Goal: Register for event/course

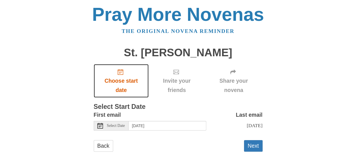
click at [120, 75] on use "Choose start date" at bounding box center [121, 72] width 6 height 6
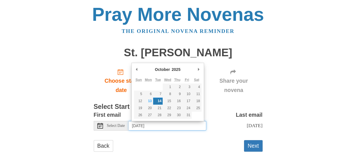
click at [150, 124] on input "[DATE]" at bounding box center [168, 126] width 78 height 10
type input "Monday, October 13th"
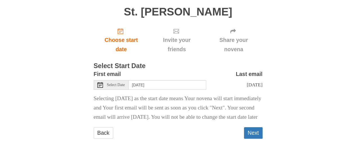
scroll to position [55, 0]
click at [254, 134] on button "Next" at bounding box center [253, 133] width 19 height 12
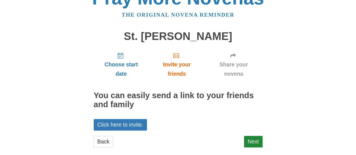
scroll to position [25, 0]
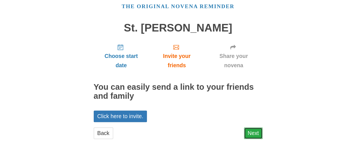
click at [252, 132] on link "Next" at bounding box center [253, 134] width 19 height 12
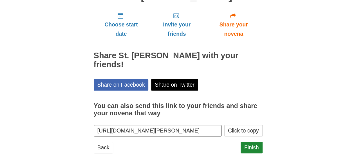
scroll to position [70, 0]
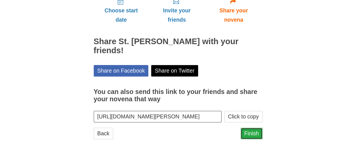
click at [257, 134] on link "Finish" at bounding box center [252, 134] width 22 height 12
